Goal: Task Accomplishment & Management: Manage account settings

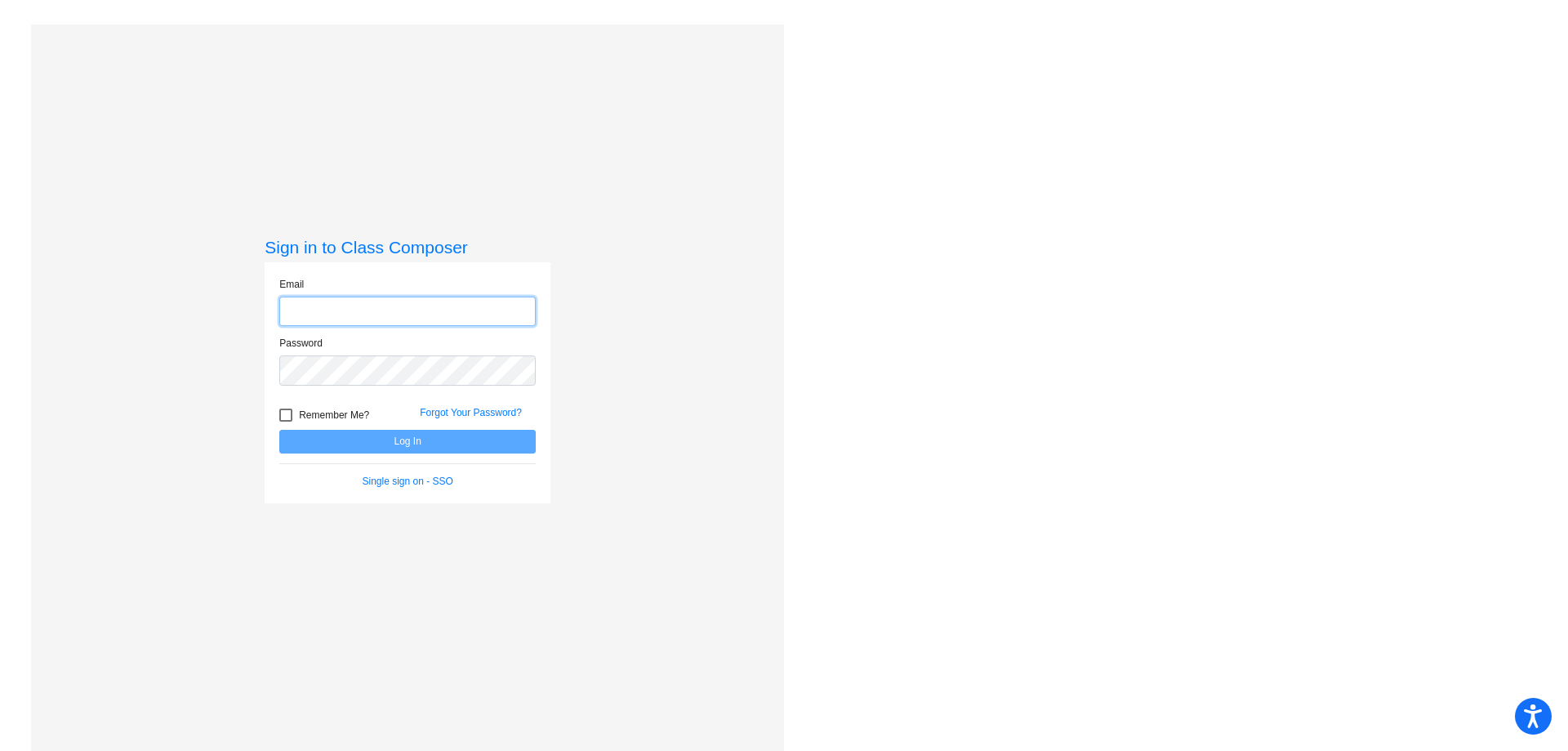
type input "[EMAIL_ADDRESS][DOMAIN_NAME]"
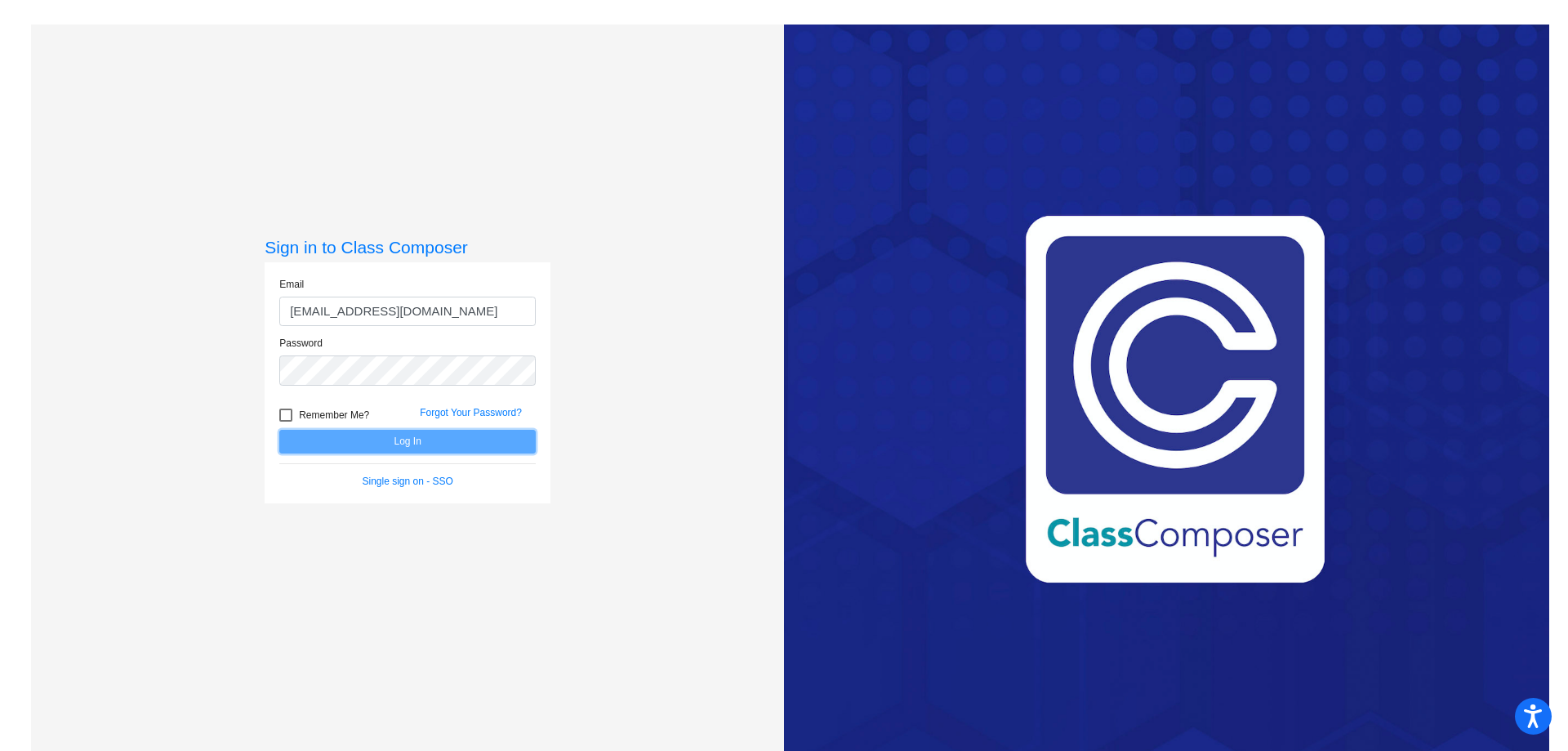
click at [432, 444] on button "Log In" at bounding box center [407, 442] width 256 height 24
click at [285, 414] on div at bounding box center [285, 414] width 13 height 13
click at [285, 421] on input "Remember Me?" at bounding box center [285, 421] width 1 height 1
checkbox input "true"
click at [398, 443] on button "Log In" at bounding box center [407, 442] width 256 height 24
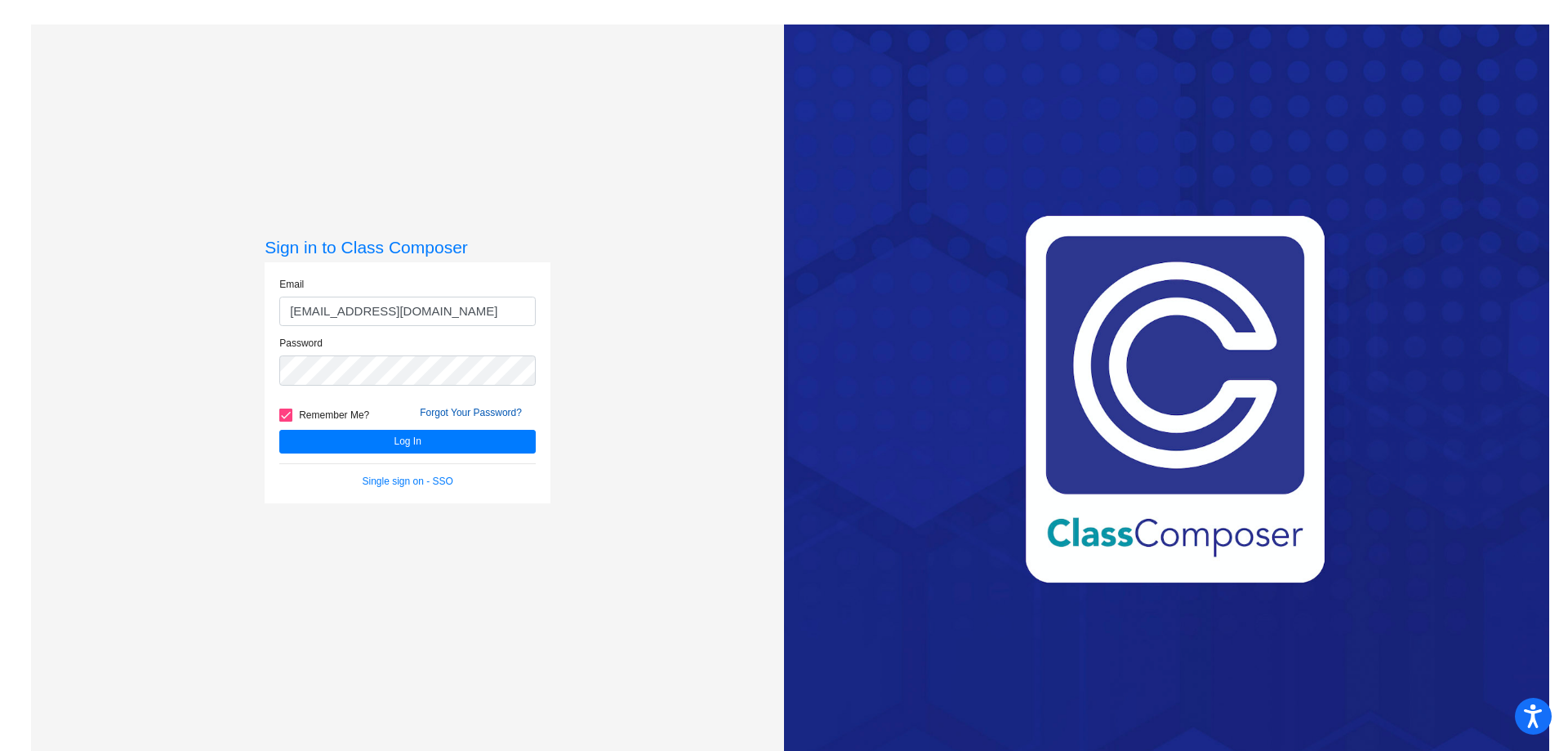
click at [486, 412] on link "Forgot Your Password?" at bounding box center [471, 413] width 102 height 12
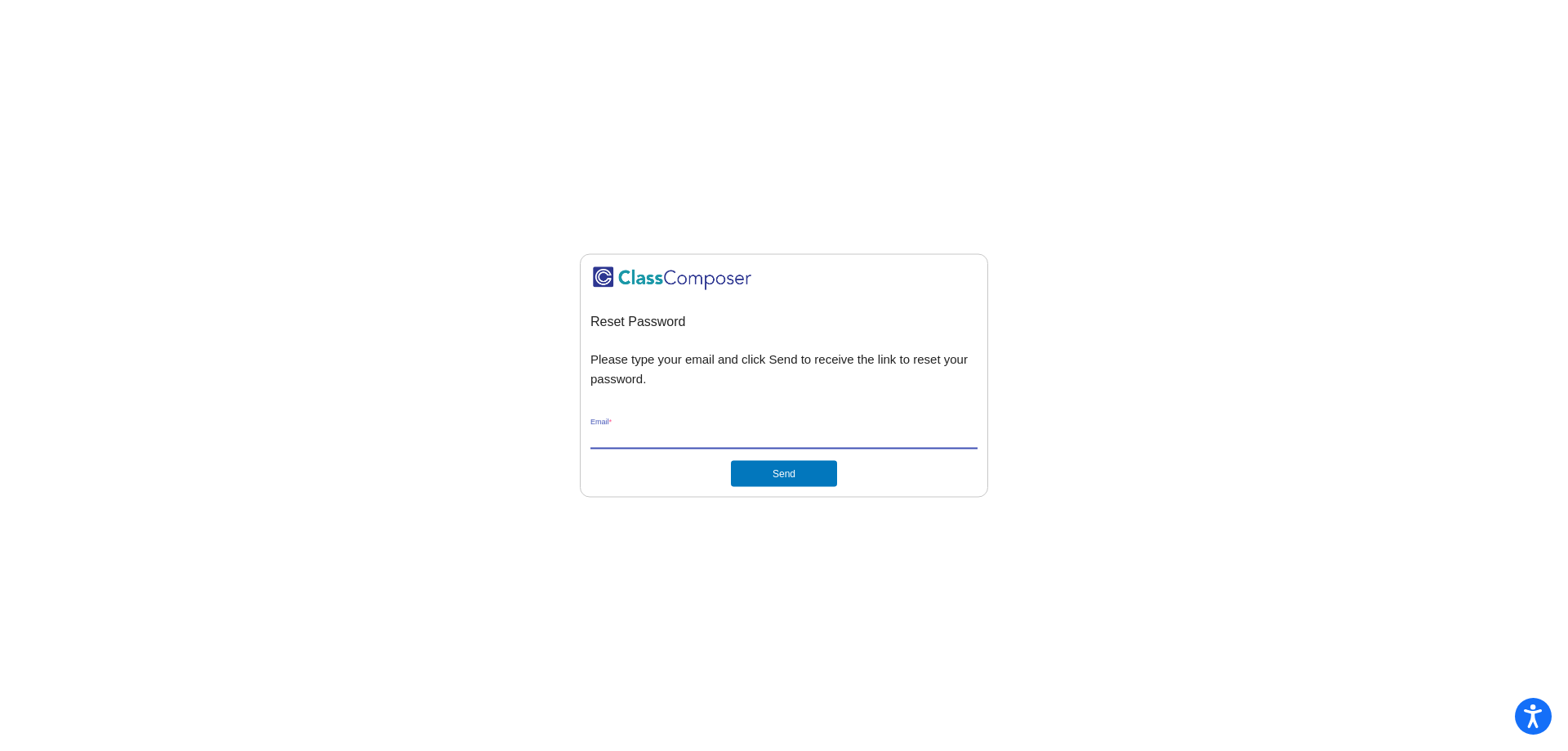
click at [661, 432] on input "Email *" at bounding box center [784, 437] width 387 height 15
type input "[EMAIL_ADDRESS][DOMAIN_NAME]"
click at [786, 479] on button "Send" at bounding box center [784, 474] width 106 height 26
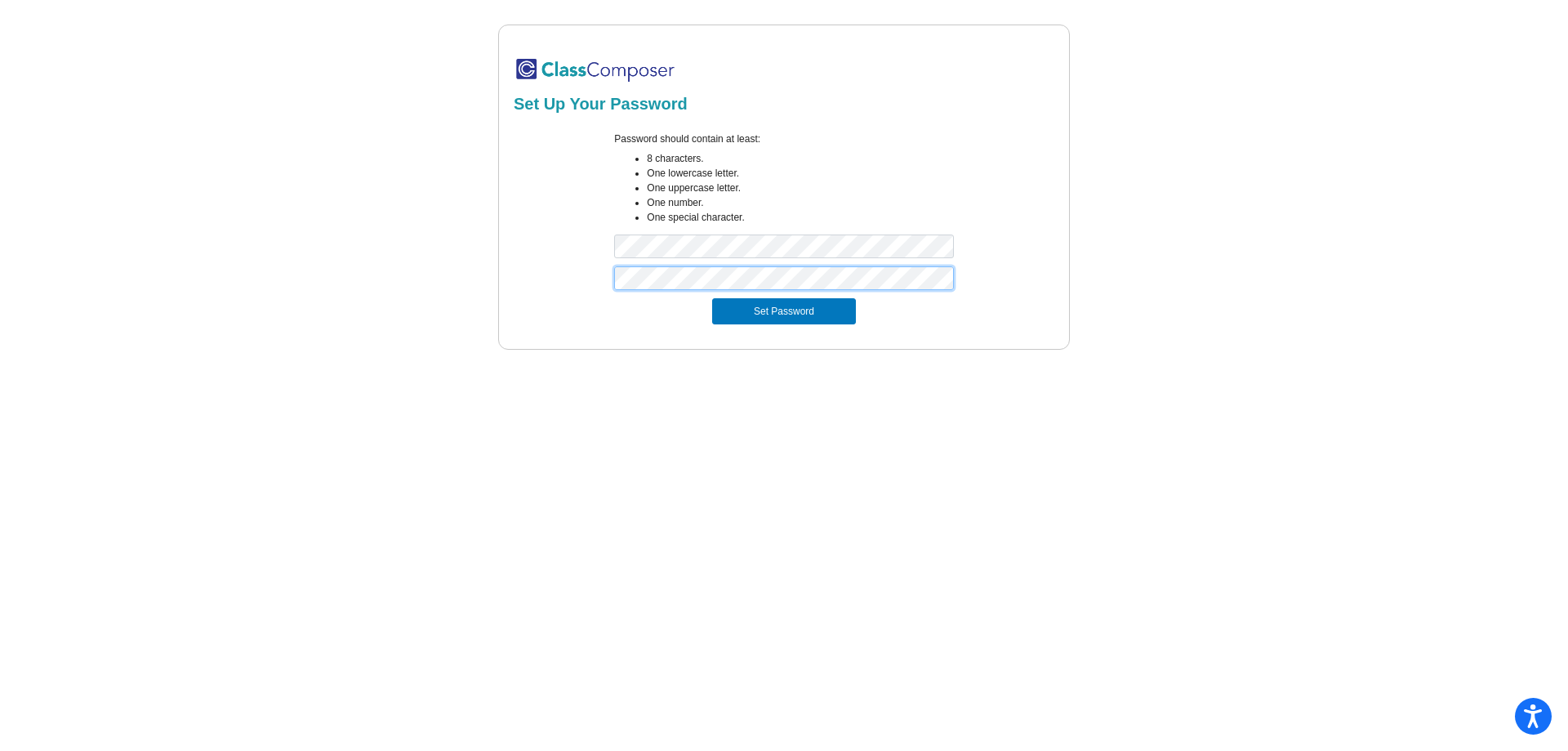
click at [712, 298] on button "Set Password" at bounding box center [784, 311] width 144 height 26
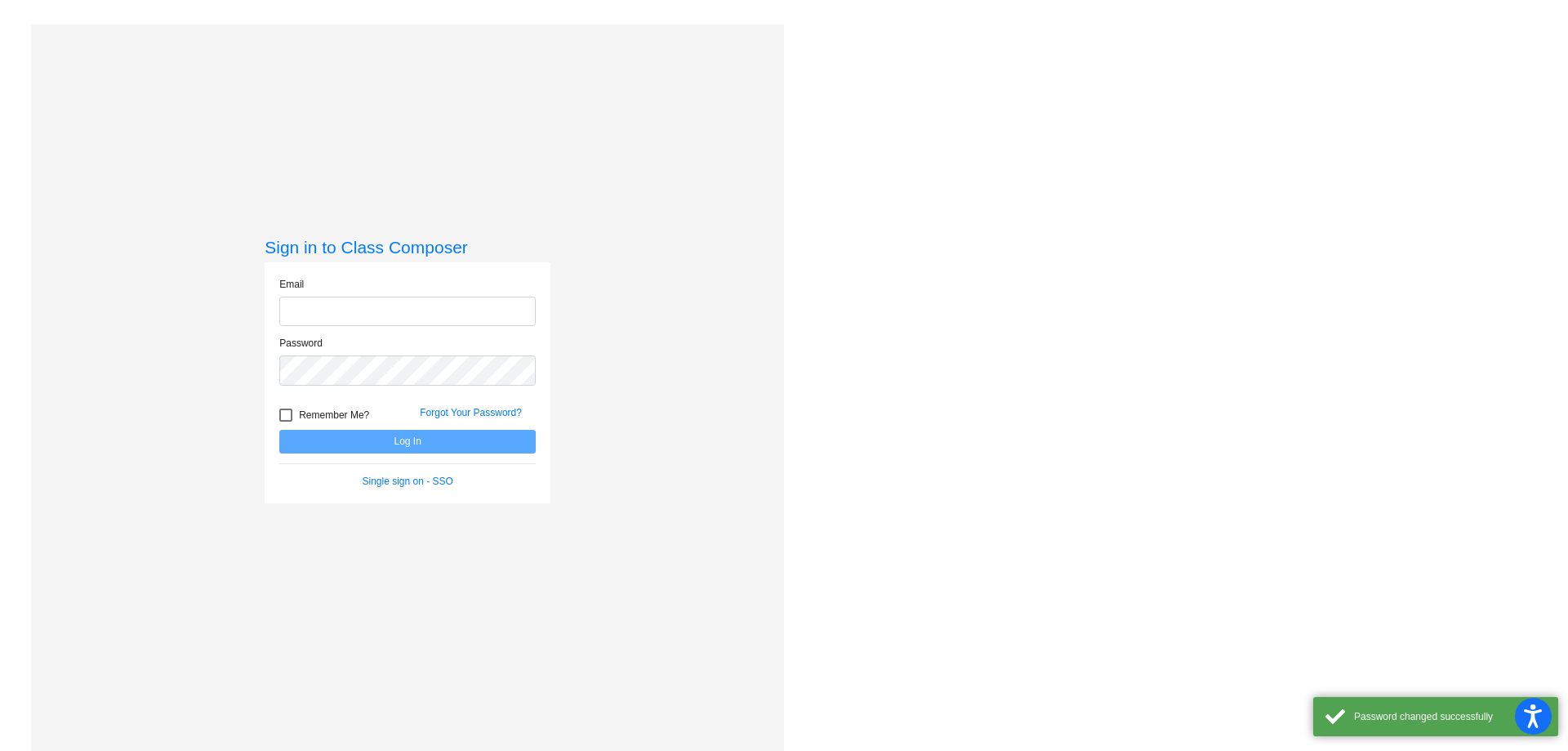
type input "[EMAIL_ADDRESS][DOMAIN_NAME]"
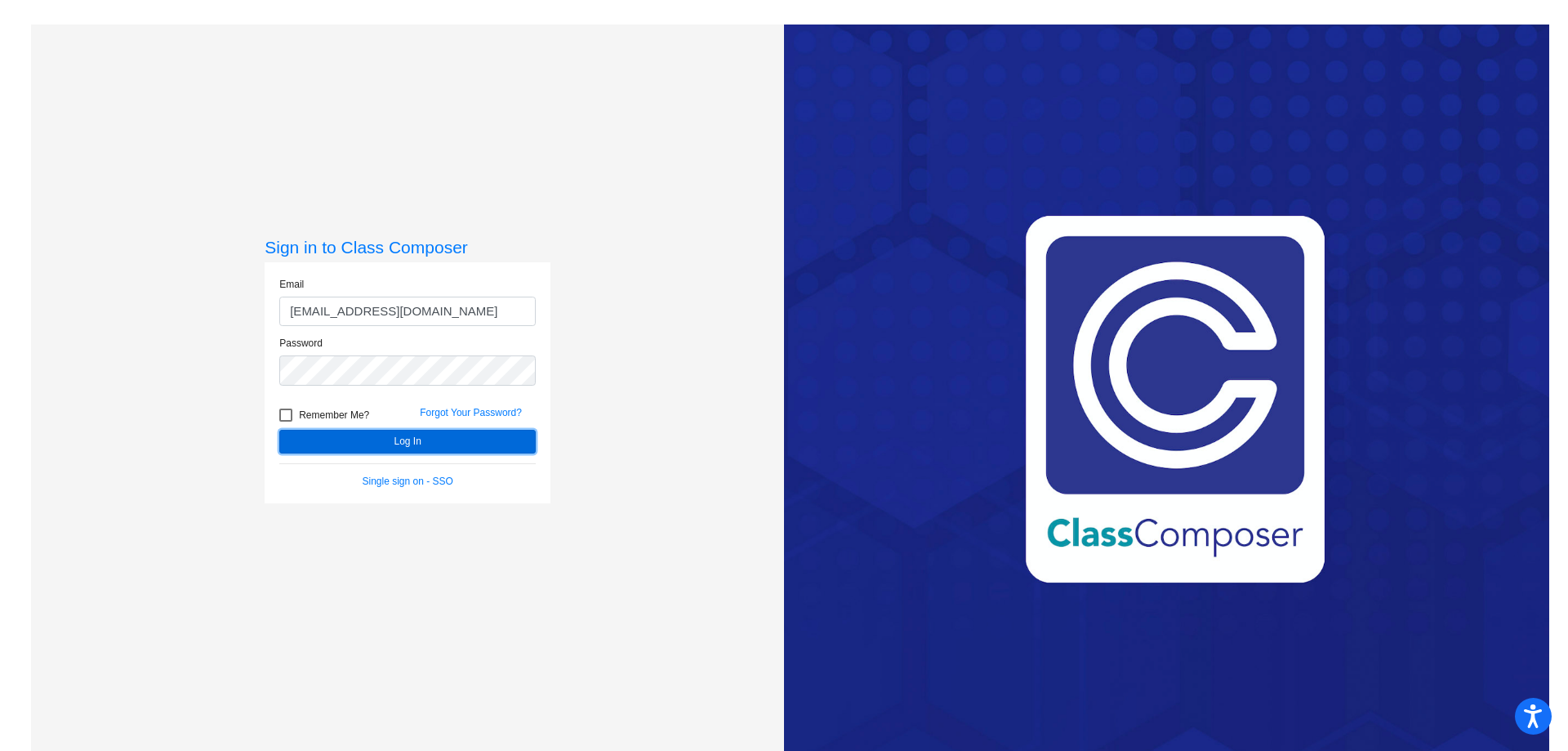
click at [418, 439] on button "Log In" at bounding box center [407, 442] width 256 height 24
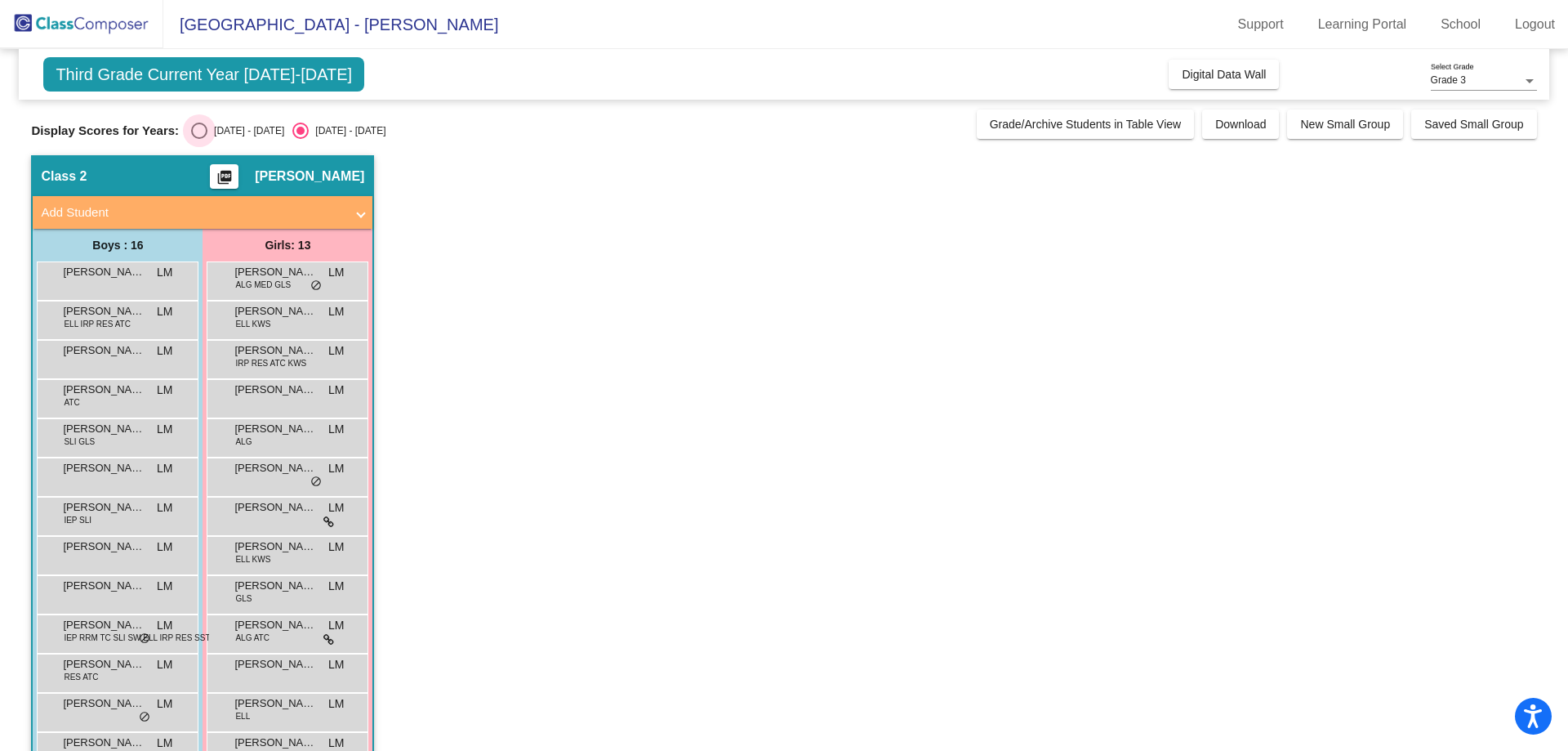
click at [199, 129] on div "Select an option" at bounding box center [199, 130] width 16 height 16
click at [199, 139] on input "[DATE] - [DATE]" at bounding box center [199, 139] width 1 height 1
radio input "true"
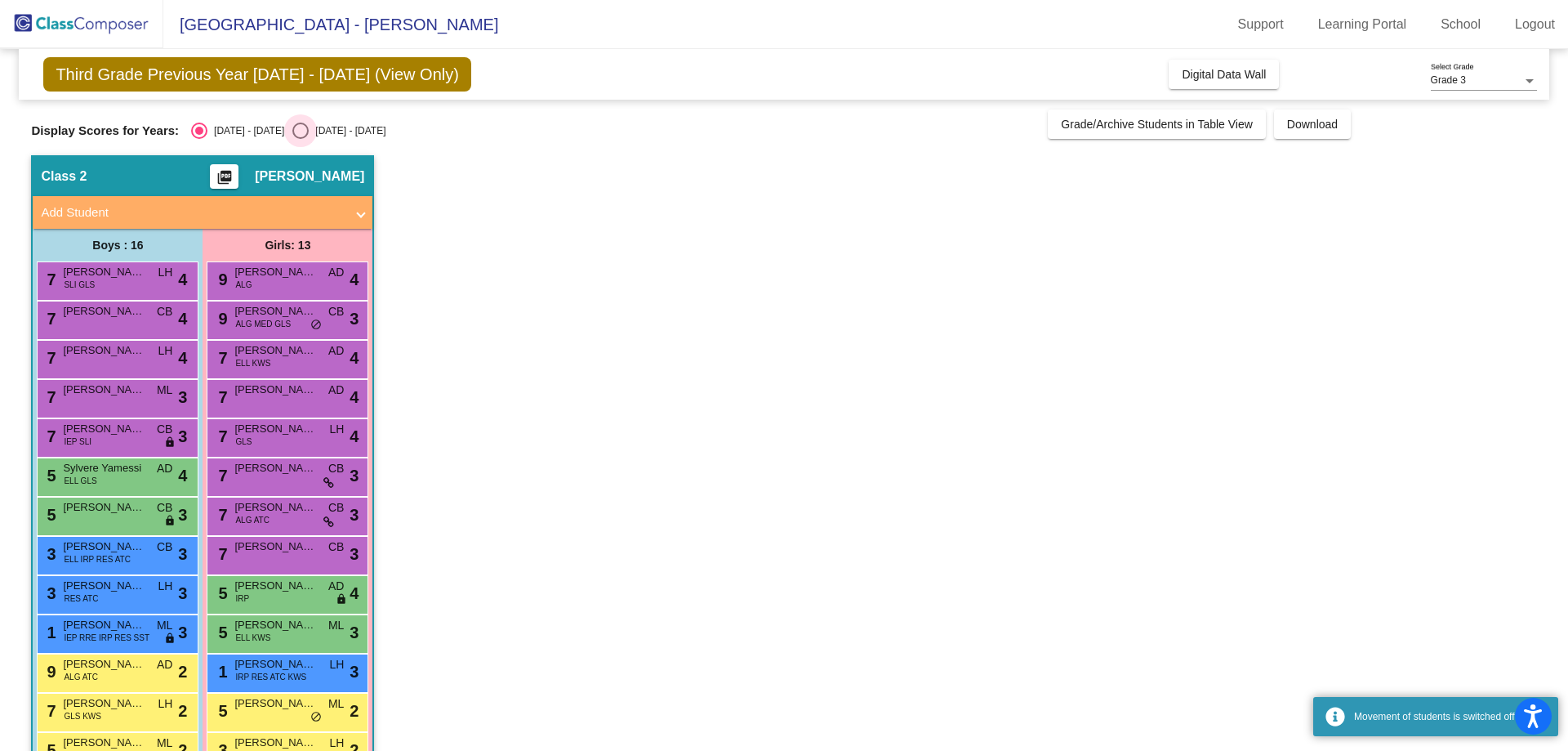
click at [292, 132] on div "Select an option" at bounding box center [300, 130] width 16 height 16
click at [300, 139] on input "[DATE] - [DATE]" at bounding box center [300, 139] width 1 height 1
radio input "true"
radio input "false"
radio input "true"
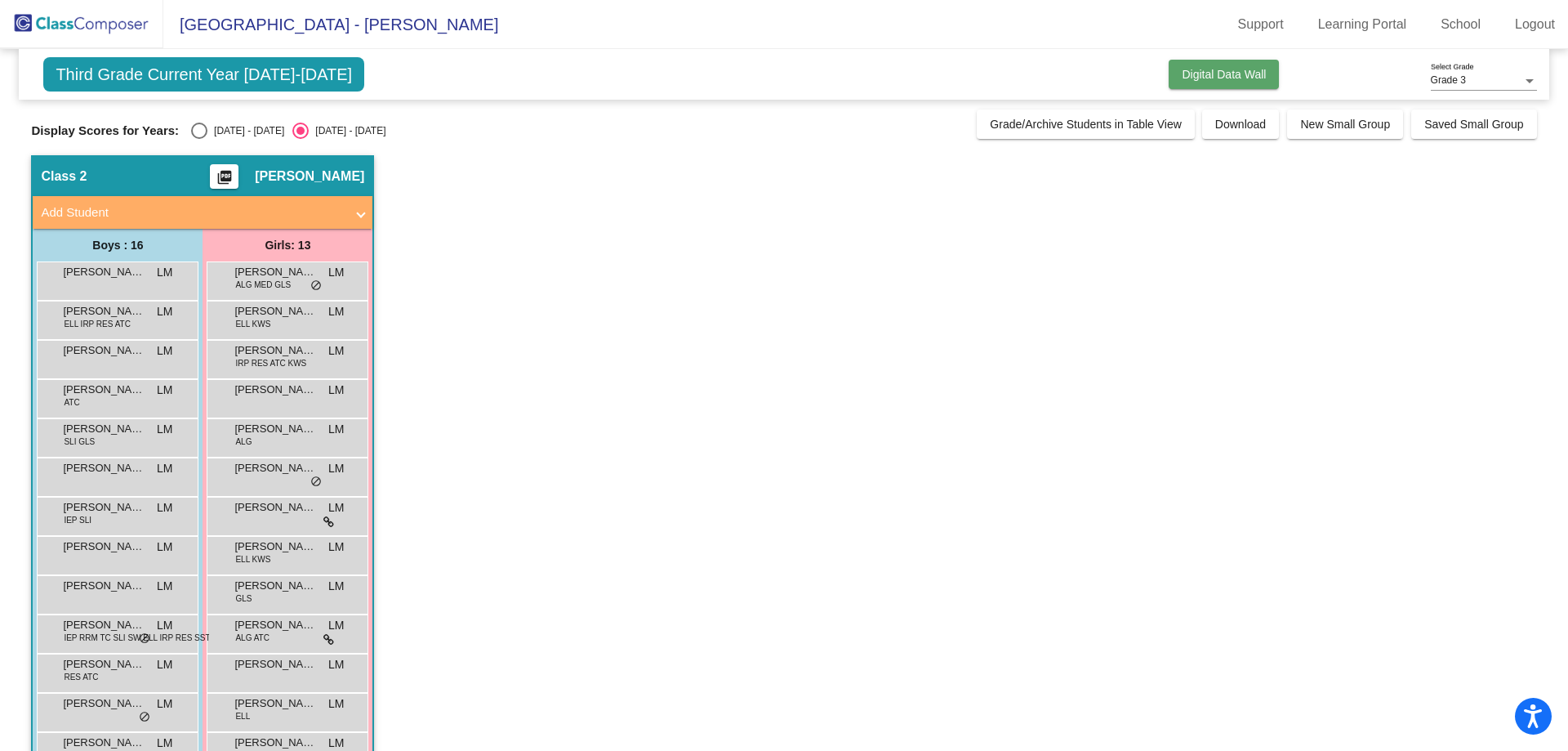
click at [1199, 76] on span "Digital Data Wall" at bounding box center [1223, 74] width 84 height 13
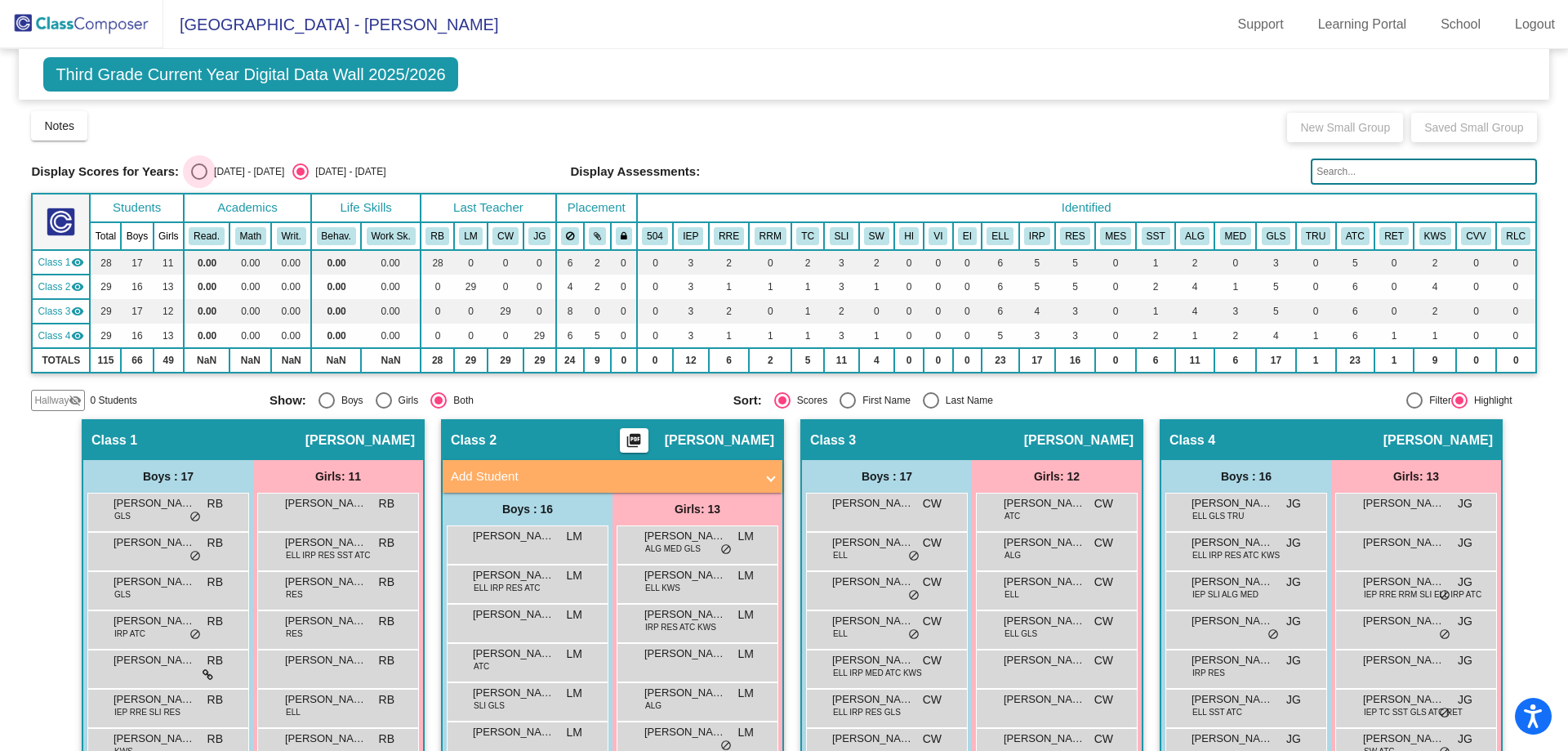
click at [205, 171] on div "Select an option" at bounding box center [199, 171] width 16 height 16
click at [200, 180] on input "[DATE] - [DATE]" at bounding box center [199, 180] width 1 height 1
radio input "true"
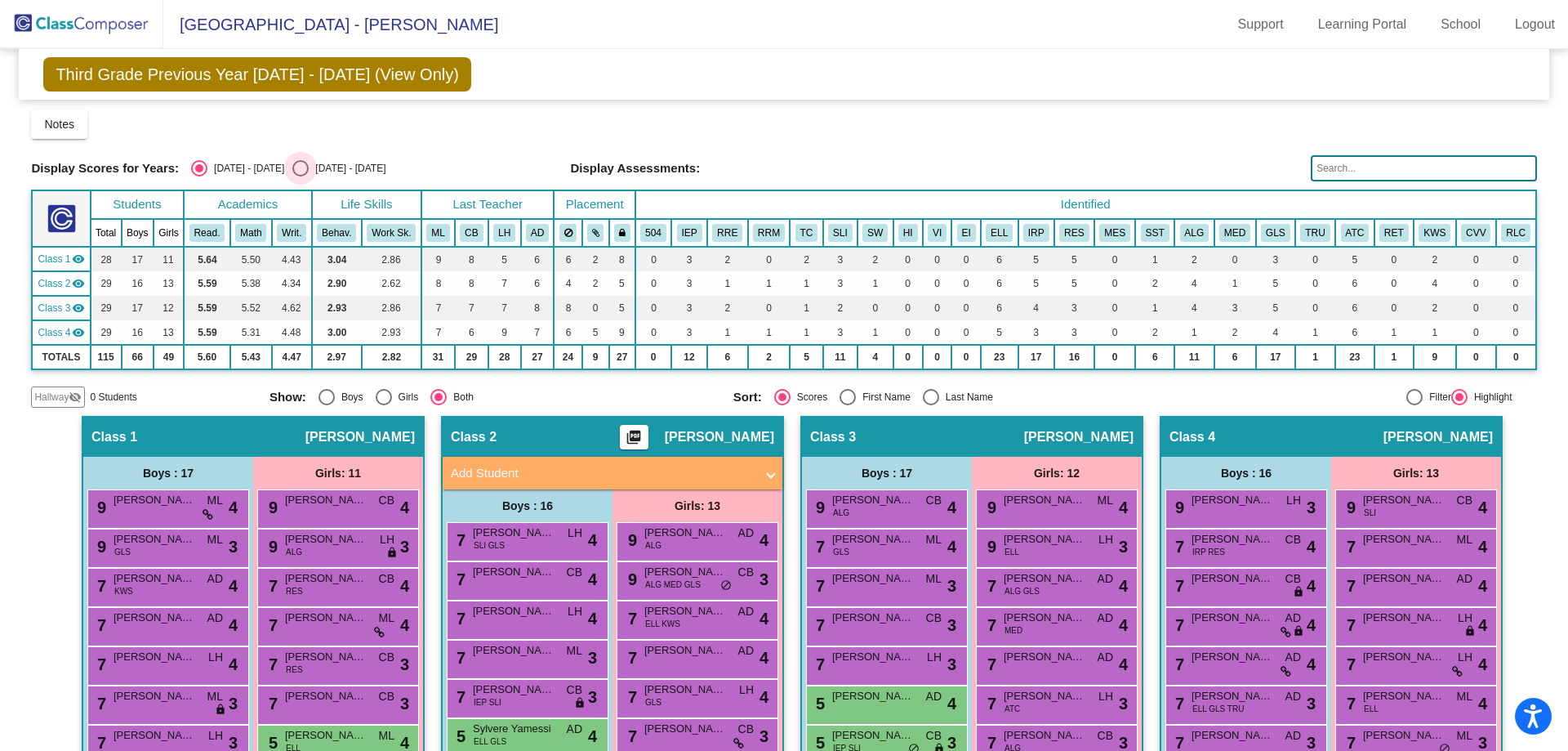
click at [292, 169] on div "Select an option" at bounding box center [300, 168] width 16 height 16
click at [300, 177] on input "[DATE] - [DATE]" at bounding box center [300, 177] width 1 height 1
radio input "true"
